Goal: Information Seeking & Learning: Learn about a topic

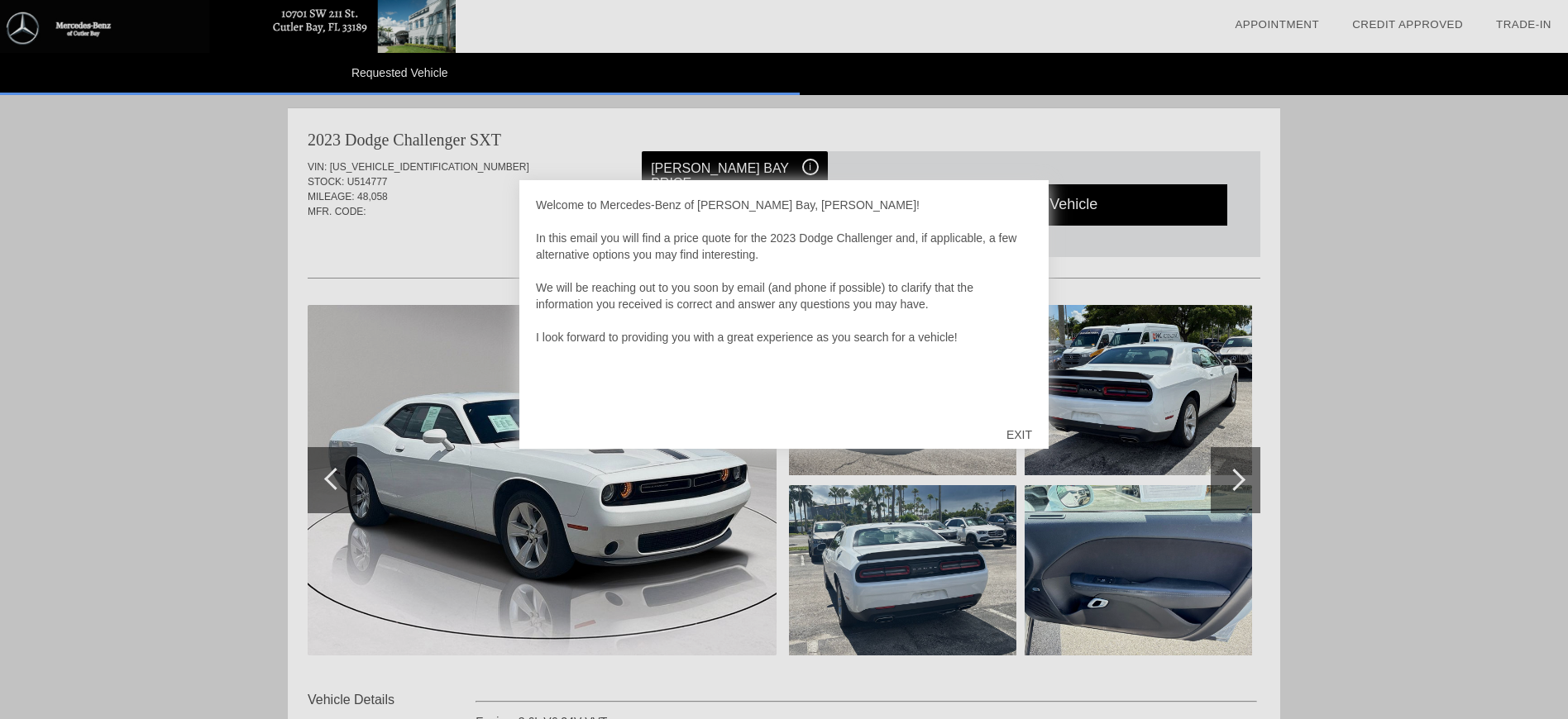
click at [1020, 436] on div "EXIT" at bounding box center [1019, 435] width 58 height 50
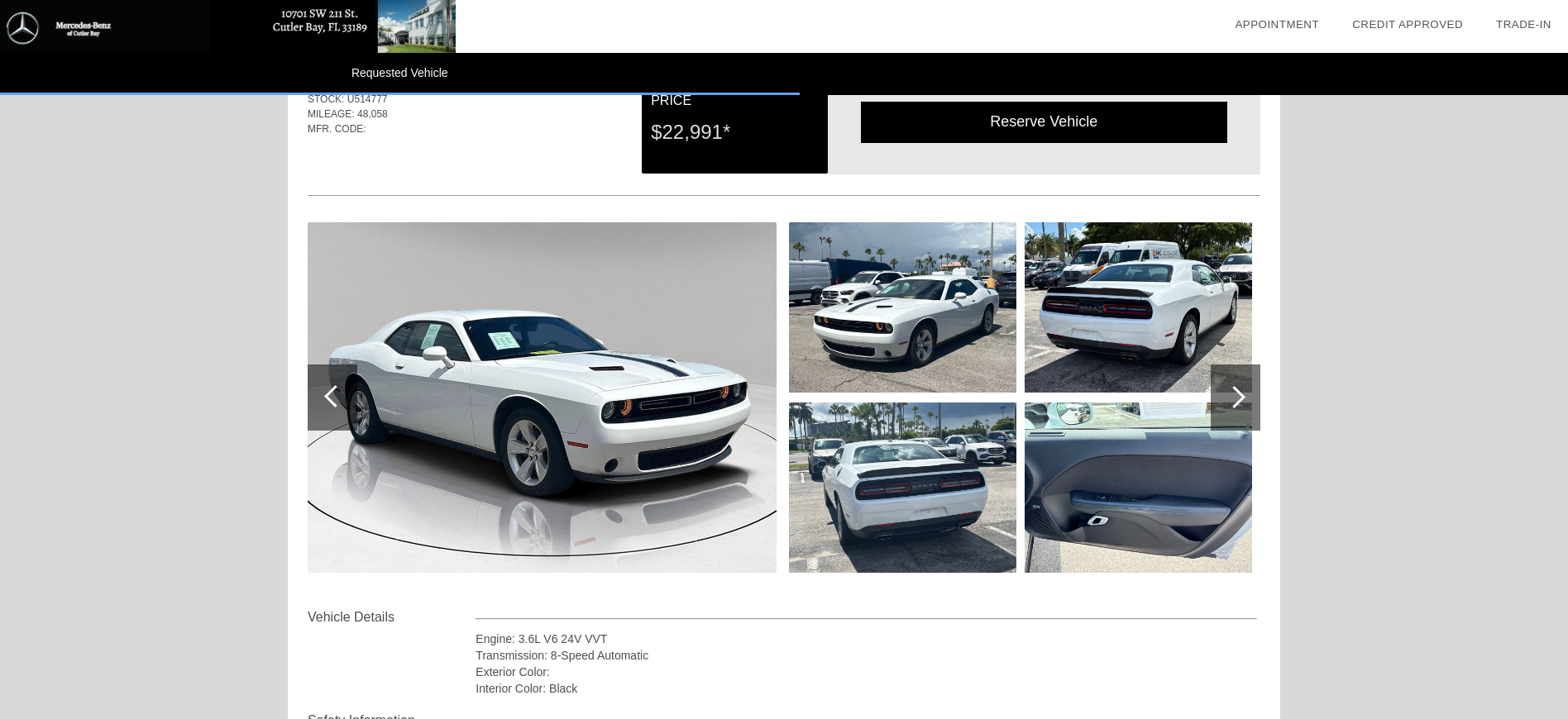
scroll to position [165, 0]
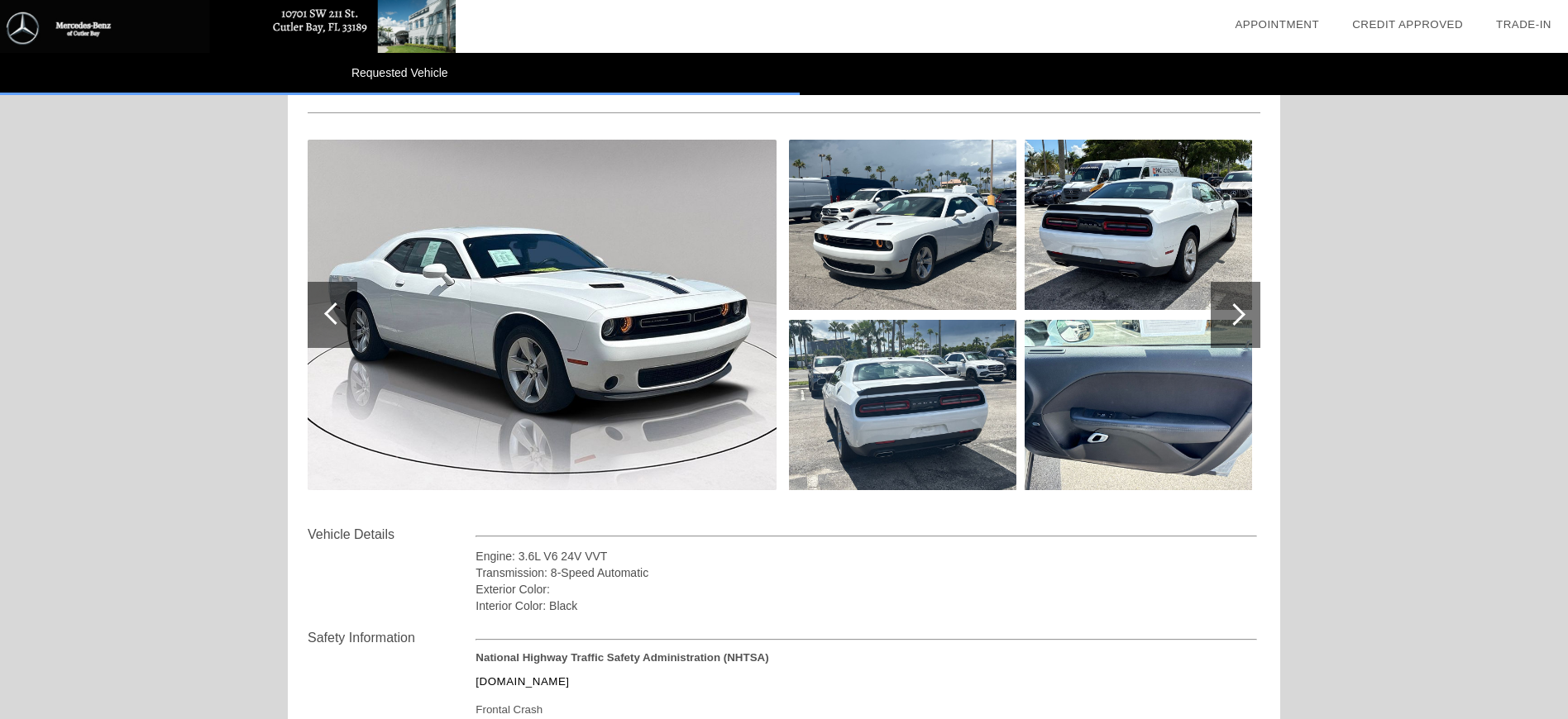
click at [1249, 308] on div at bounding box center [1236, 315] width 50 height 66
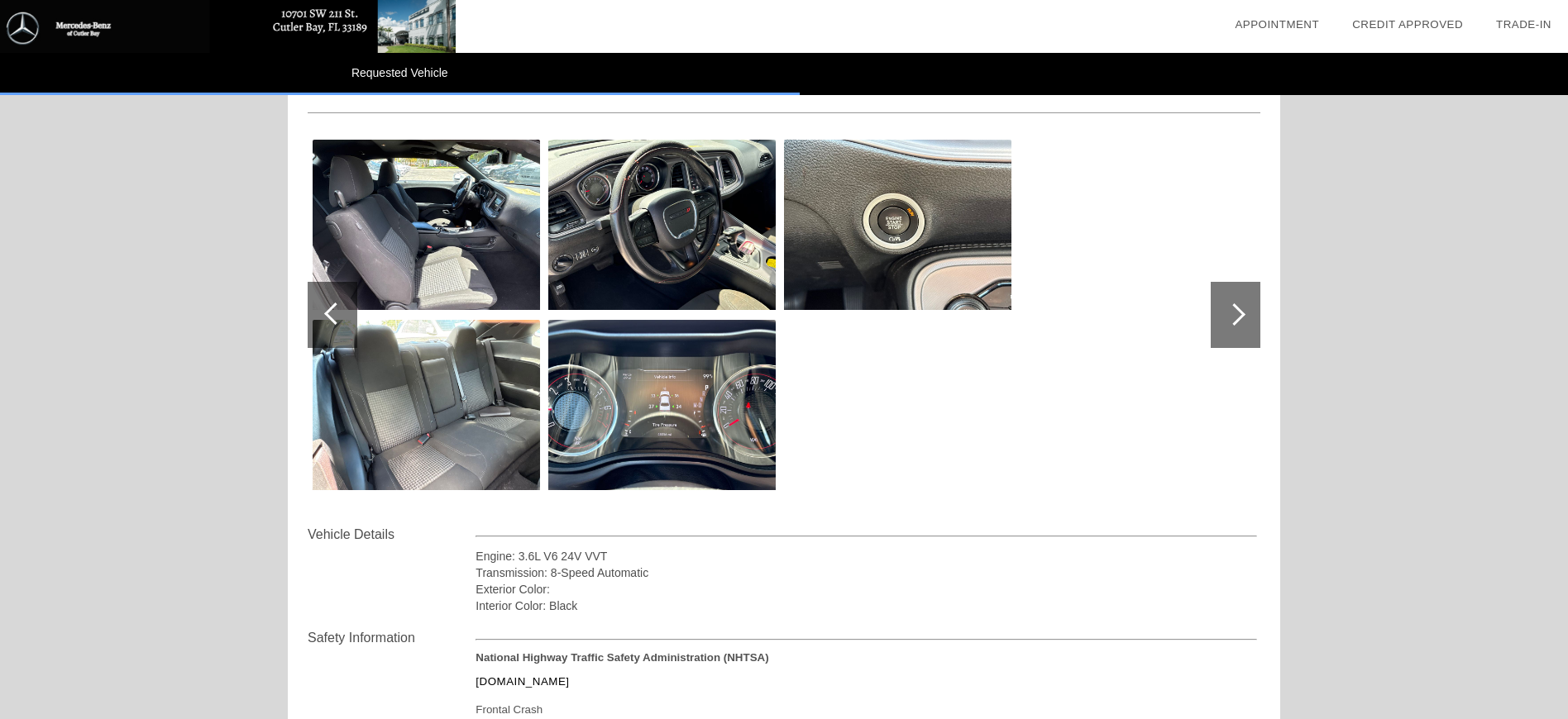
click at [1249, 308] on div at bounding box center [1236, 315] width 50 height 66
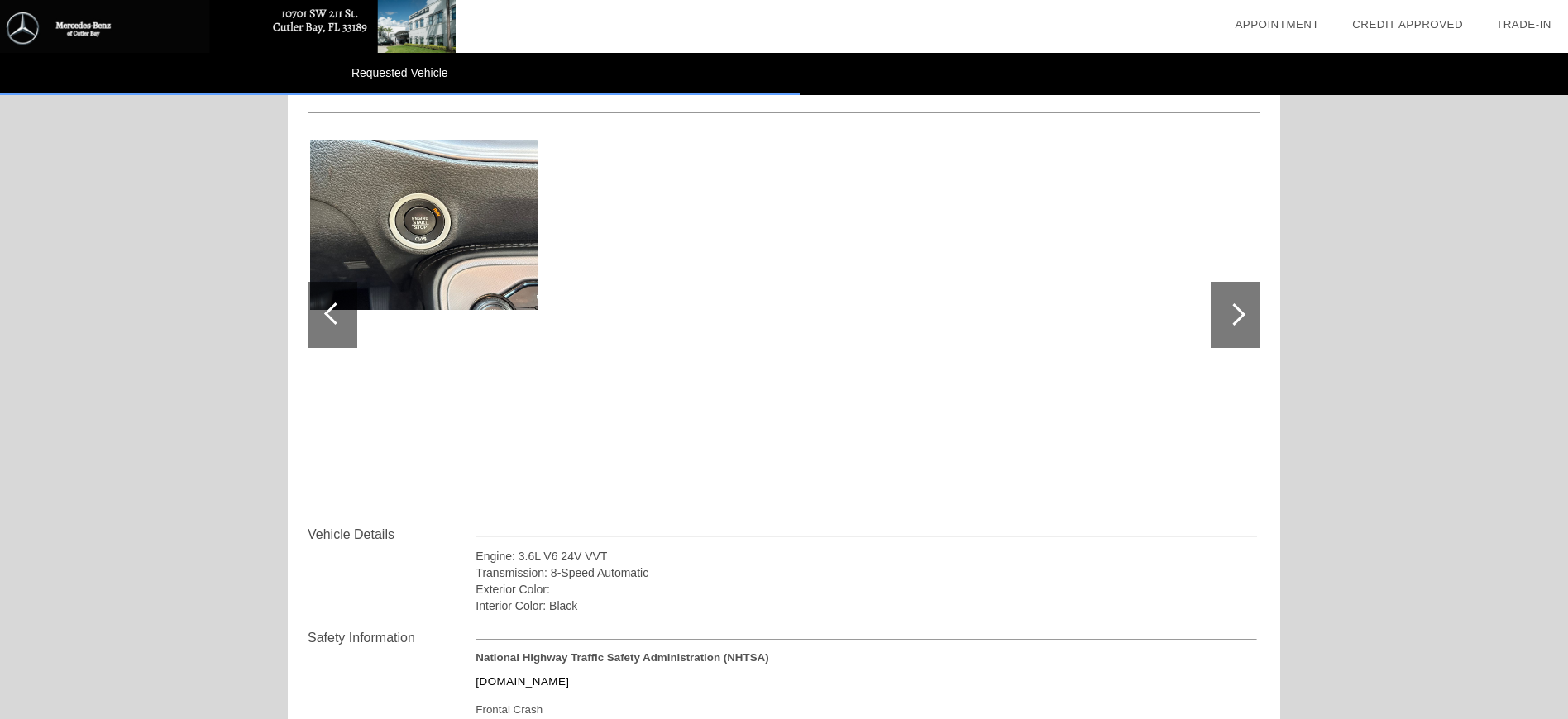
click at [1249, 308] on div at bounding box center [1236, 315] width 50 height 66
click at [336, 320] on div at bounding box center [334, 313] width 22 height 22
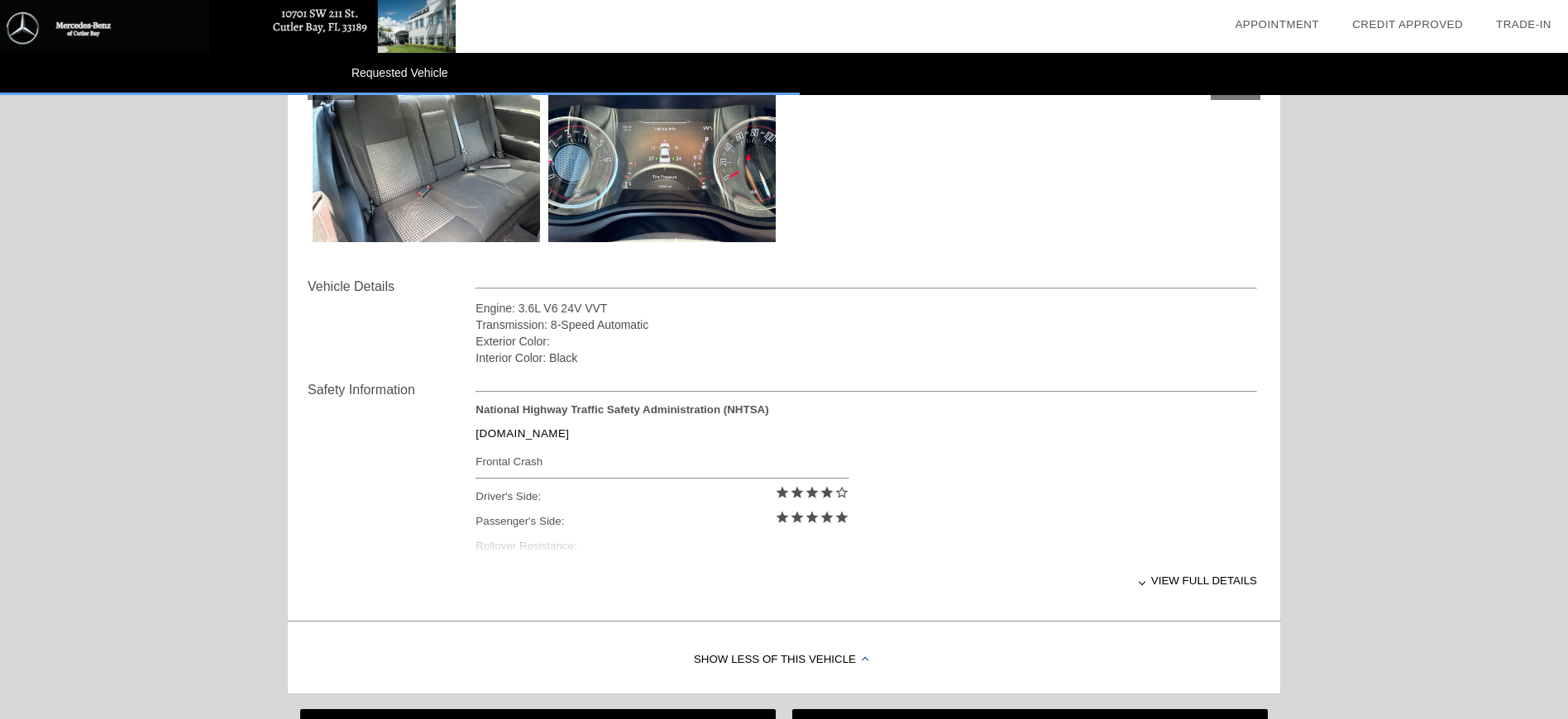
scroll to position [496, 0]
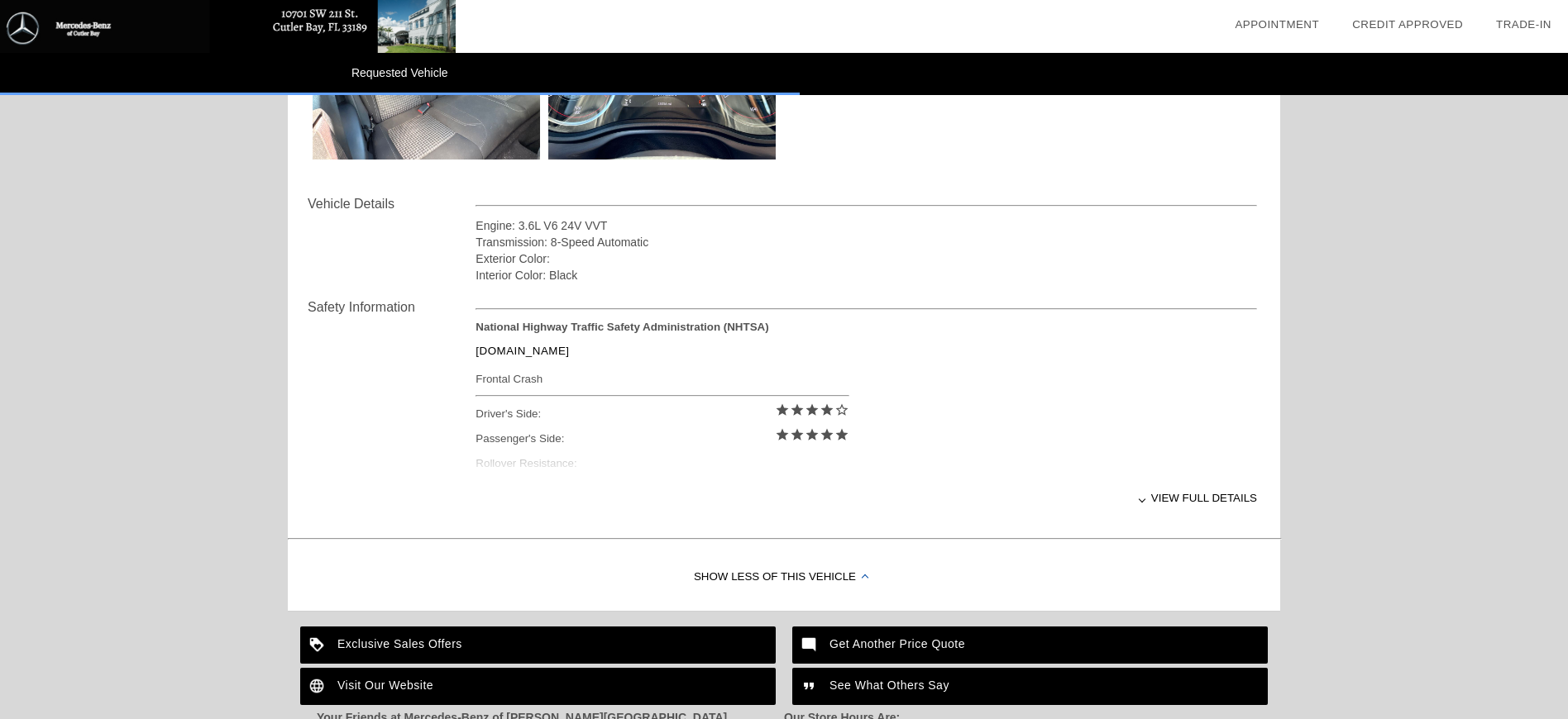
click at [1214, 496] on div "View full details" at bounding box center [866, 498] width 781 height 41
click at [0, 0] on div "View less details" at bounding box center [0, 0] width 0 height 0
click at [1186, 498] on div "View full details" at bounding box center [866, 498] width 781 height 41
click at [0, 0] on div "View less details" at bounding box center [0, 0] width 0 height 0
click at [1141, 501] on div at bounding box center [1141, 499] width 6 height 6
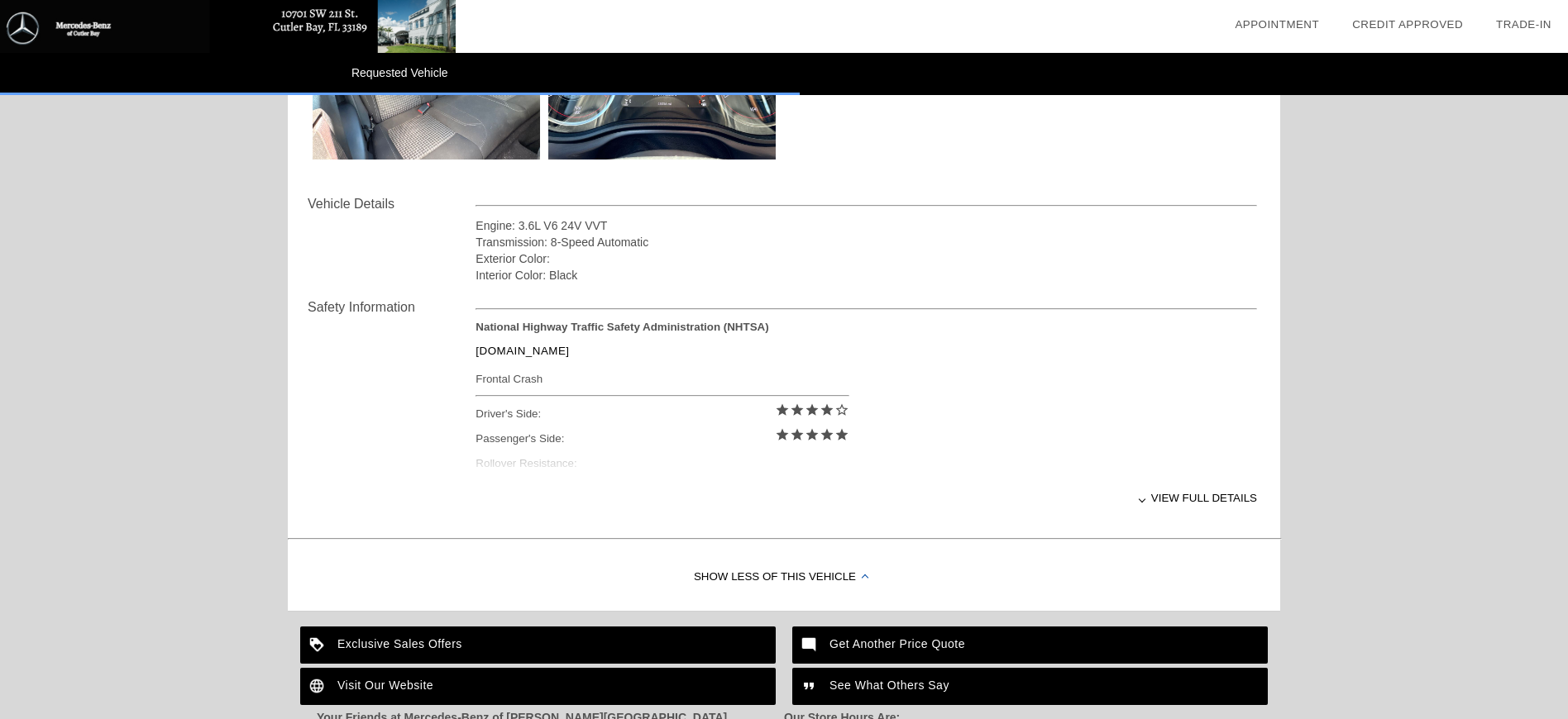
click at [0, 0] on div at bounding box center [0, 0] width 0 height 0
click at [1141, 501] on div at bounding box center [1141, 499] width 6 height 6
click at [0, 0] on div at bounding box center [0, 0] width 0 height 0
click at [1141, 501] on div at bounding box center [1141, 499] width 6 height 6
click at [522, 379] on div "Frontal Crash" at bounding box center [663, 379] width 373 height 20
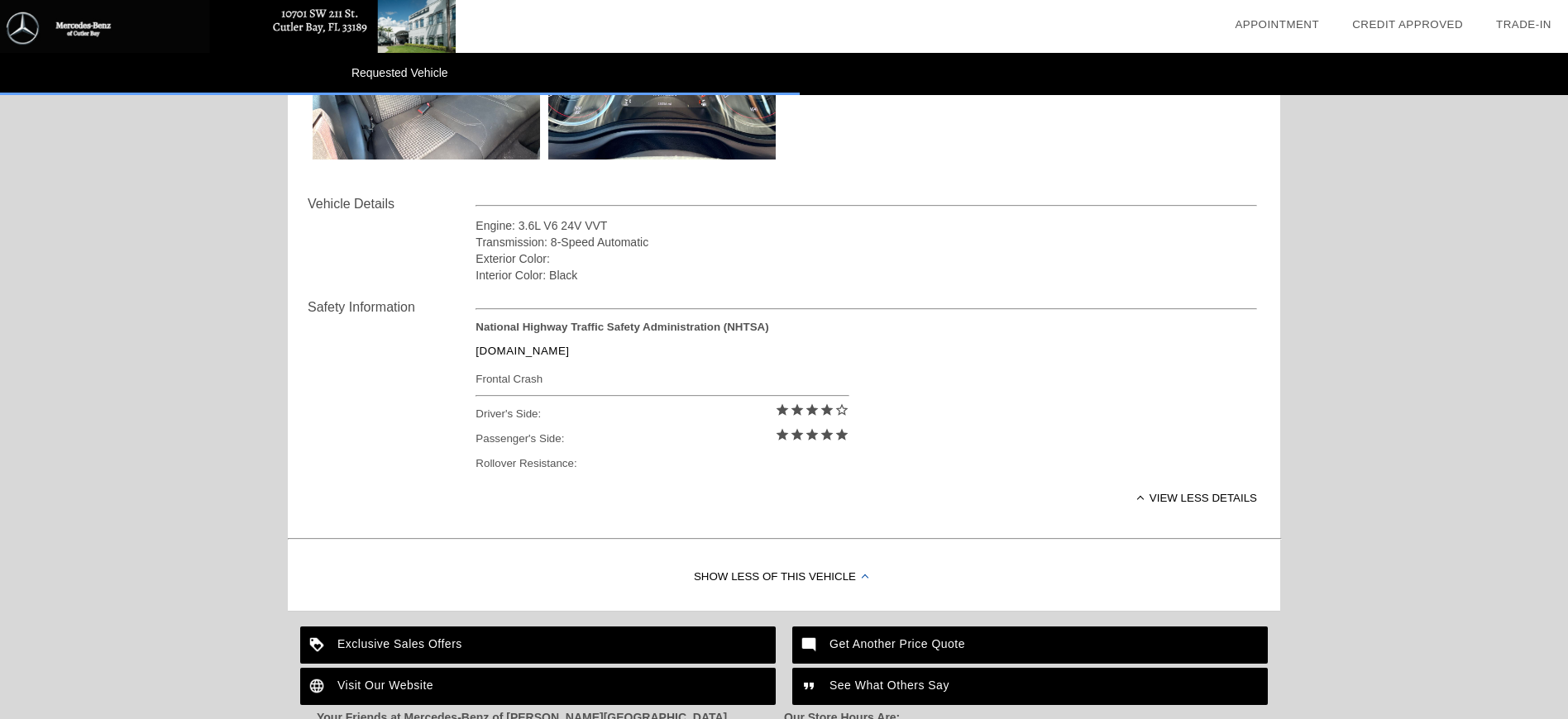
click at [522, 379] on div "Frontal Crash" at bounding box center [663, 379] width 373 height 20
click at [334, 470] on div "Safety Information National Highway Traffic Safety Administration (NHTSA) [DOMA…" at bounding box center [784, 408] width 953 height 249
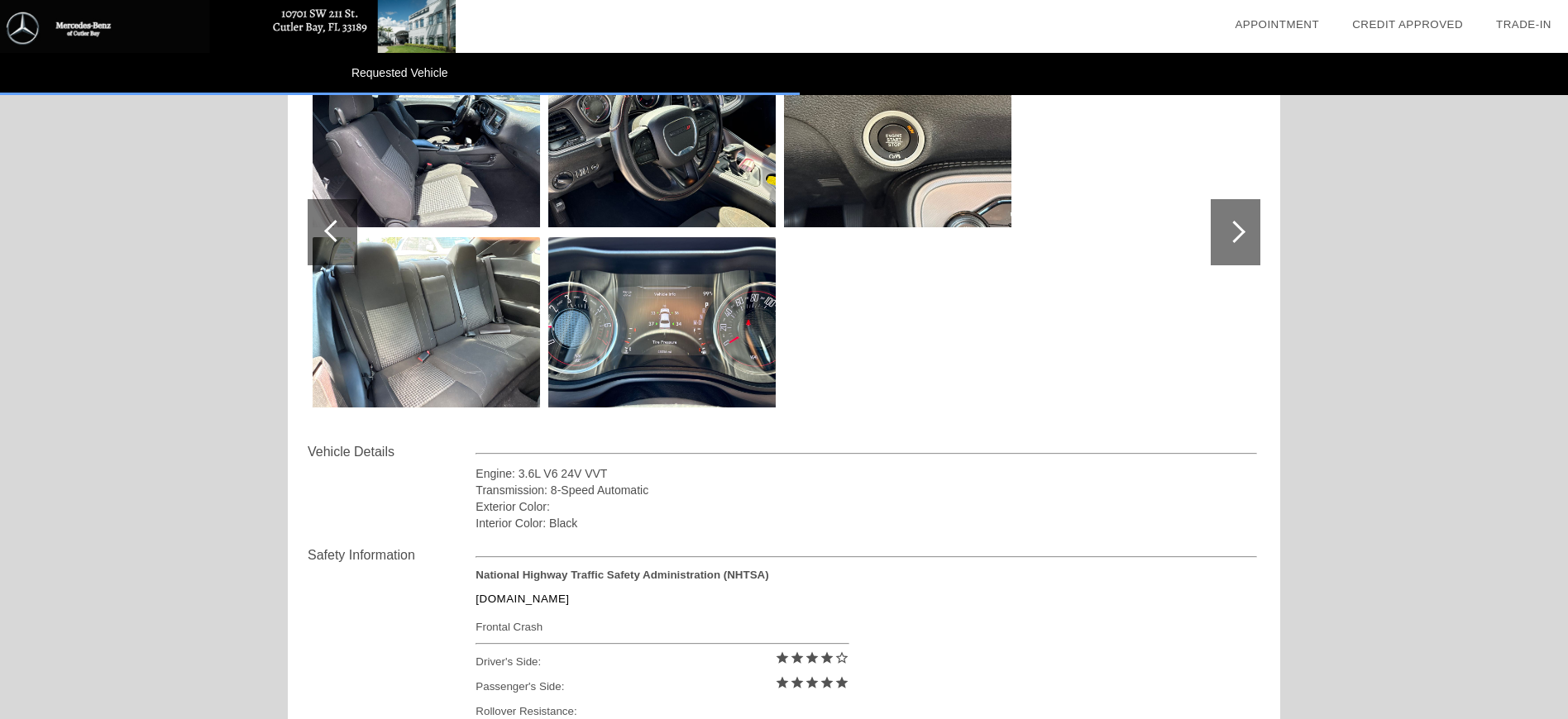
scroll to position [165, 0]
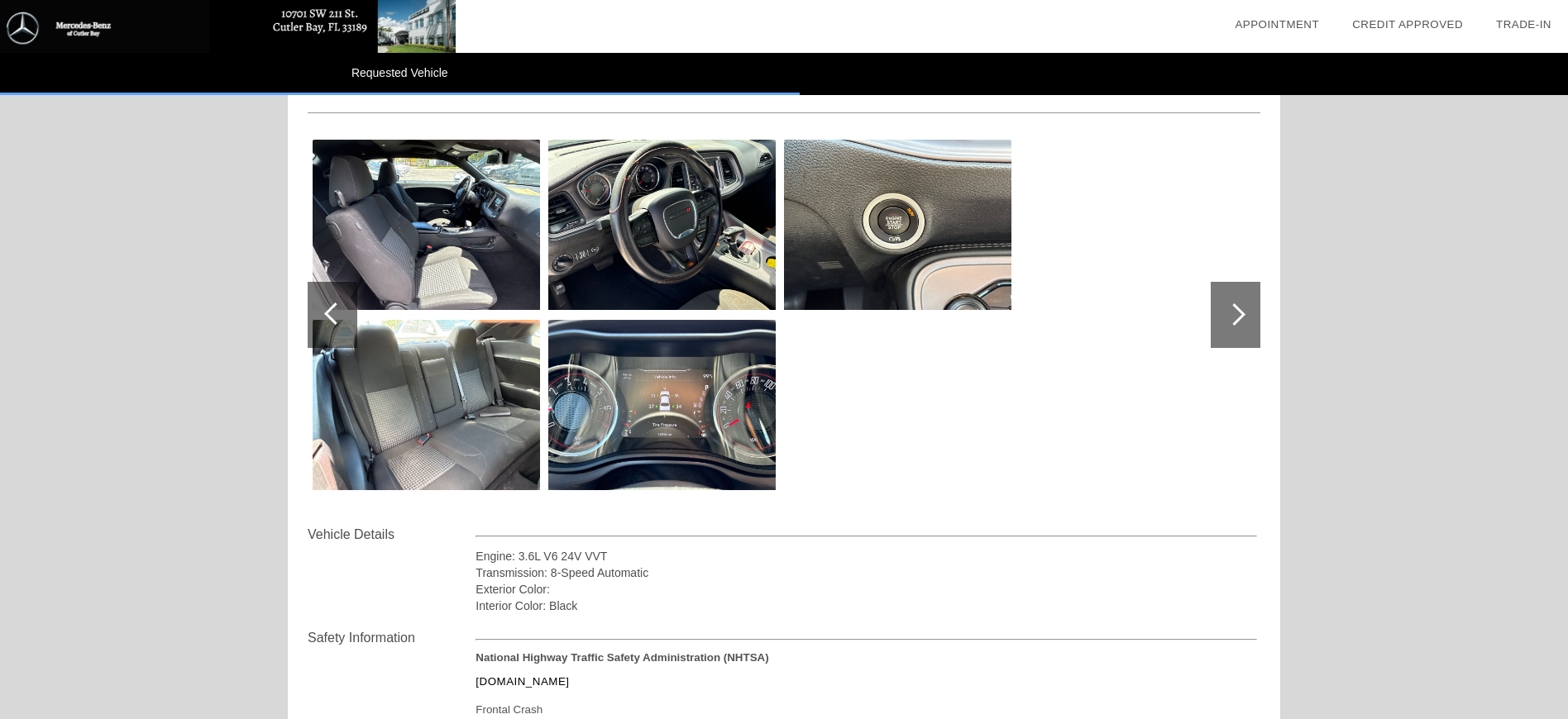
click at [375, 245] on img at bounding box center [426, 225] width 227 height 171
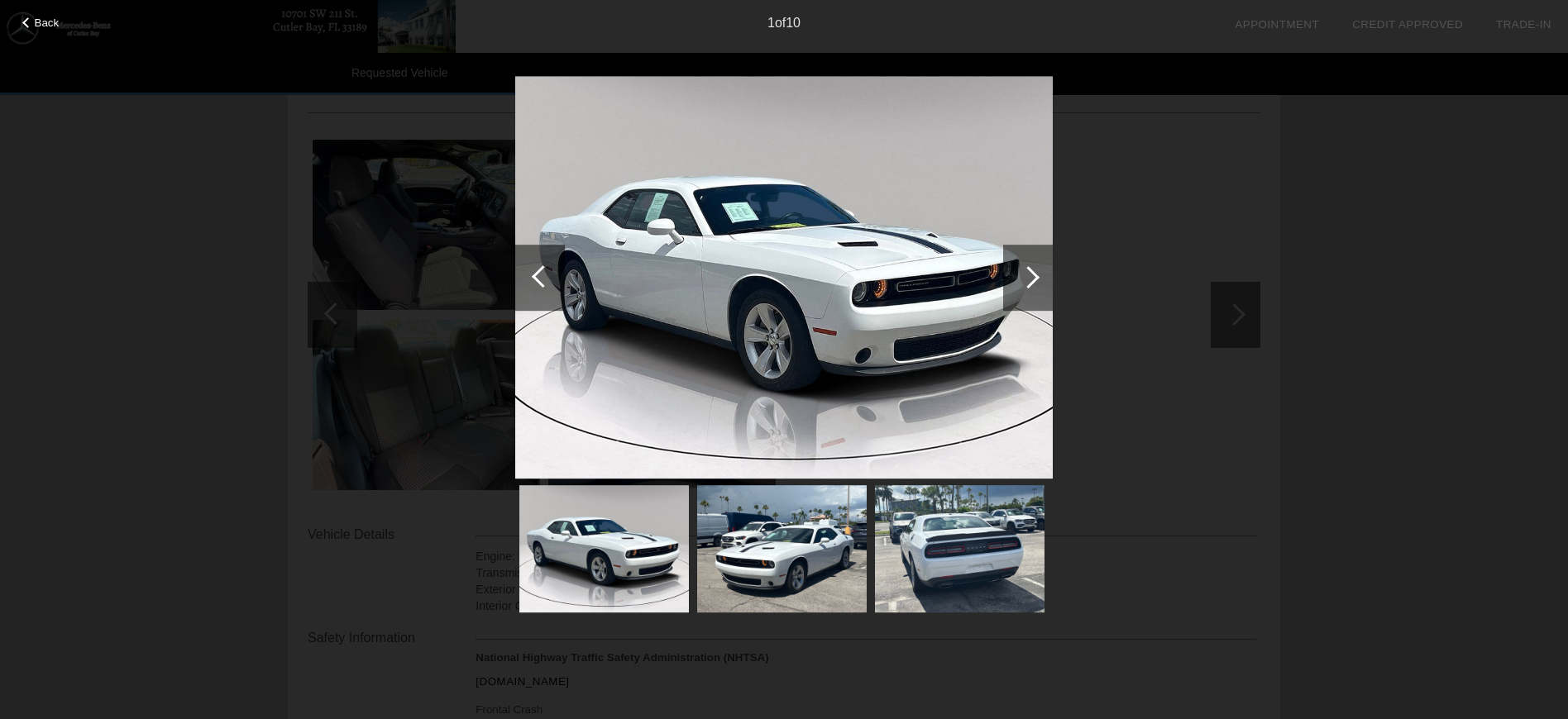
click at [375, 245] on div "Back 1 of 10" at bounding box center [784, 359] width 1568 height 719
